Goal: Navigation & Orientation: Find specific page/section

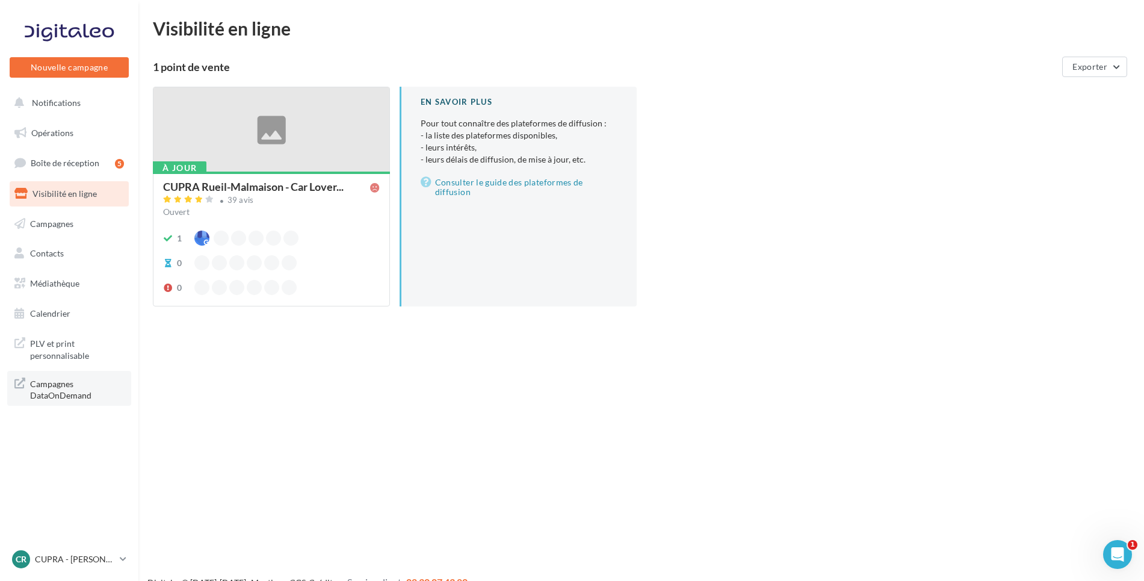
click at [59, 389] on span "Campagnes DataOnDemand" at bounding box center [77, 388] width 94 height 26
click at [90, 226] on link "Campagnes" at bounding box center [69, 223] width 124 height 25
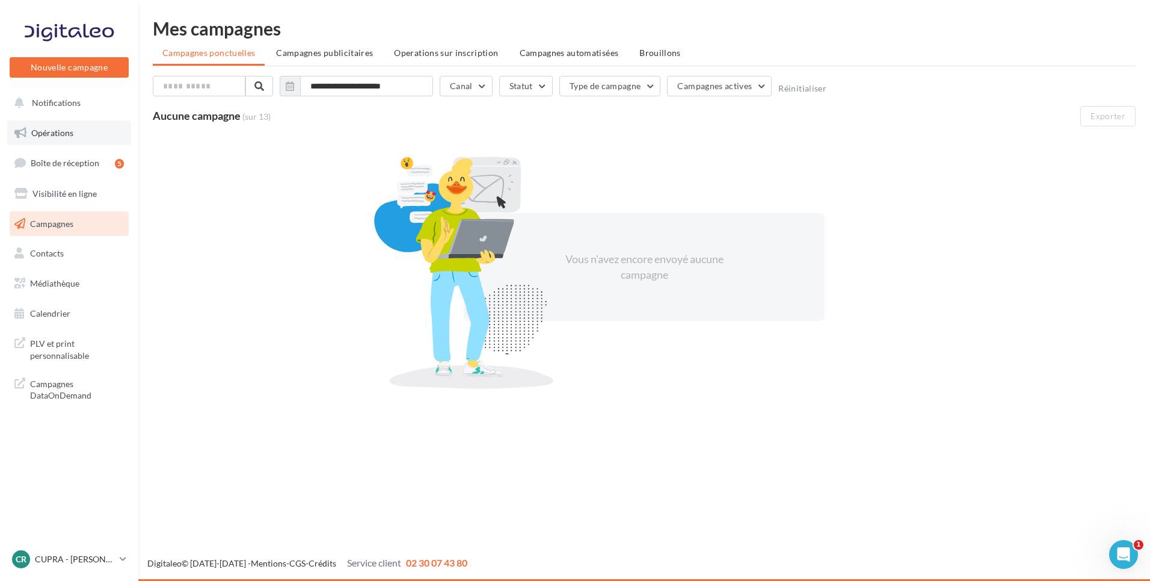
click at [71, 135] on span "Opérations" at bounding box center [52, 133] width 42 height 10
